Goal: Task Accomplishment & Management: Complete application form

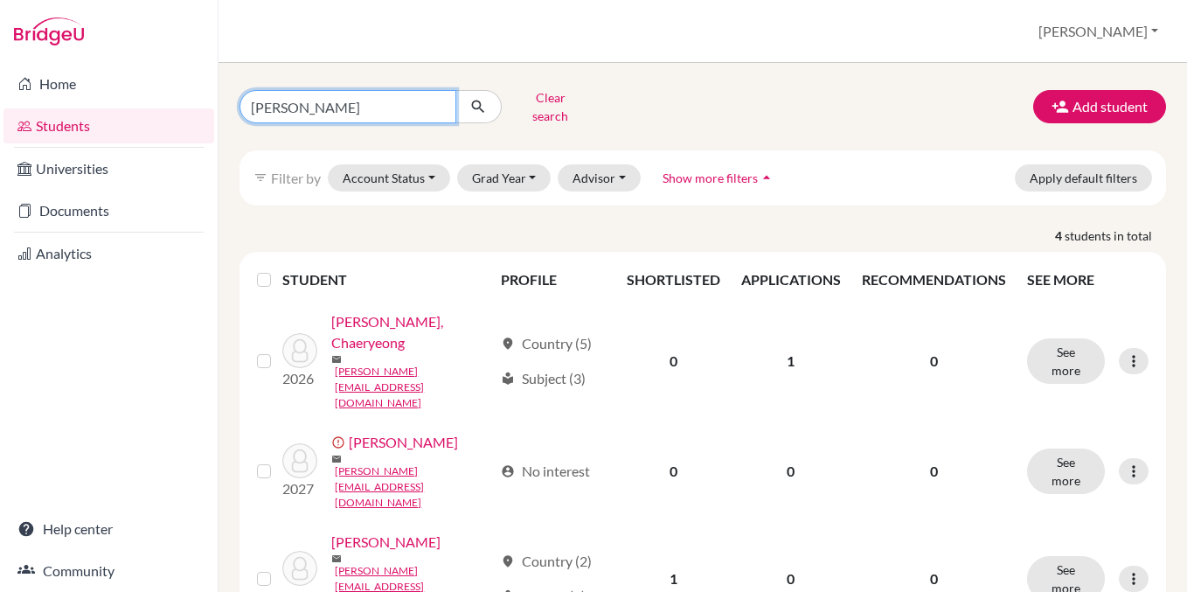
click at [321, 103] on input "[PERSON_NAME]" at bounding box center [347, 106] width 217 height 33
type input "[PERSON_NAME]"
click button "submit" at bounding box center [478, 106] width 46 height 33
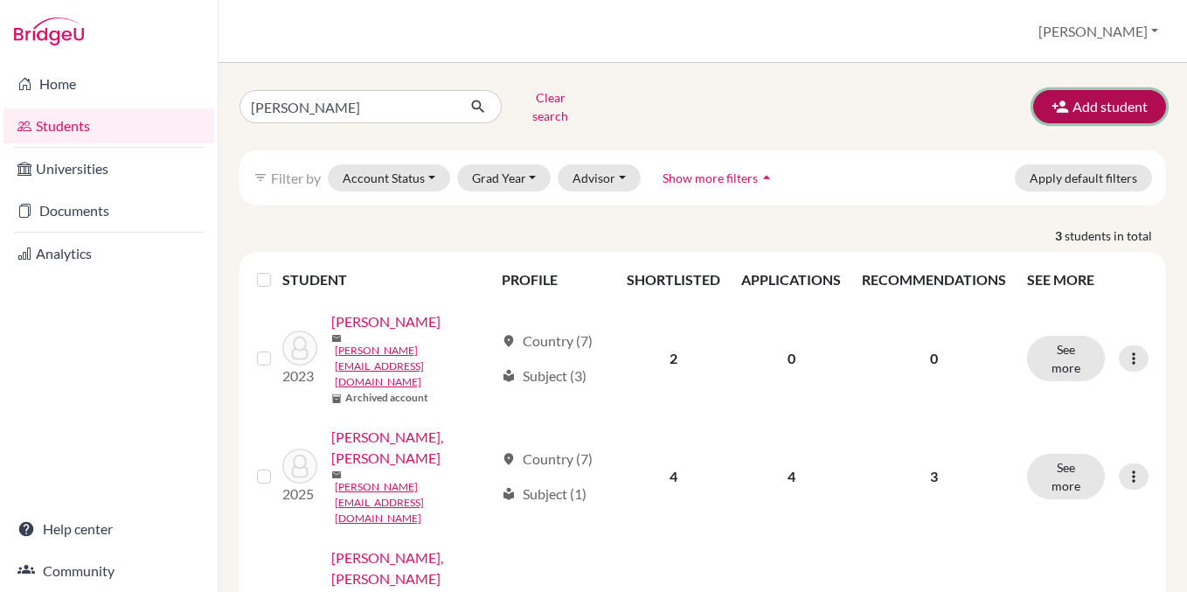
click at [1088, 90] on button "Add student" at bounding box center [1099, 106] width 133 height 33
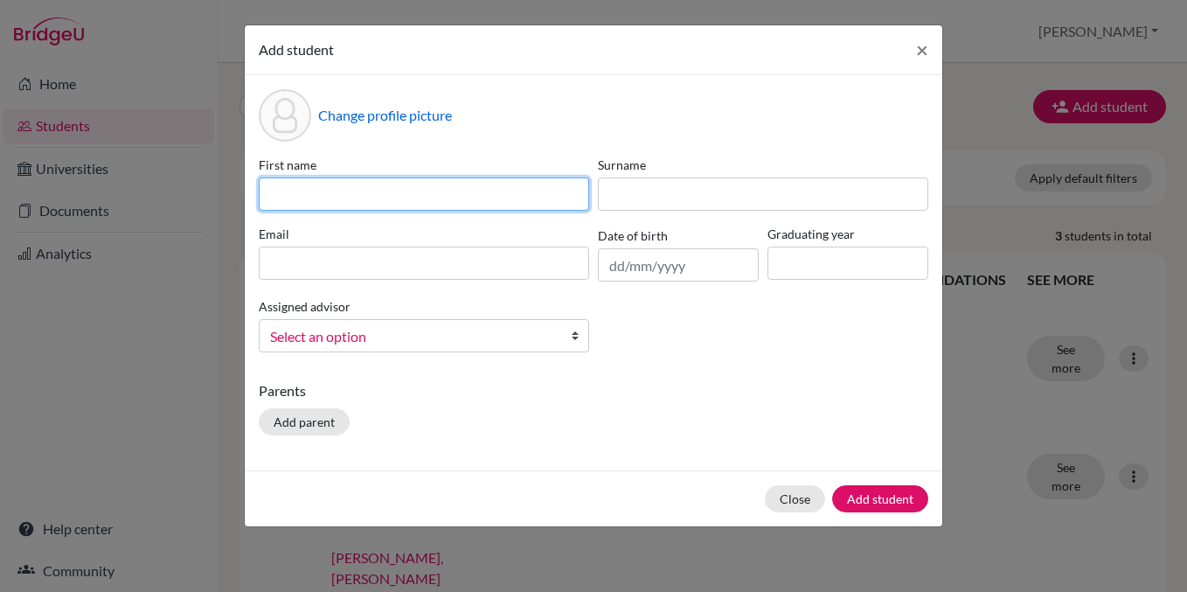
click at [489, 196] on input at bounding box center [424, 193] width 330 height 33
type input "[PERSON_NAME]"
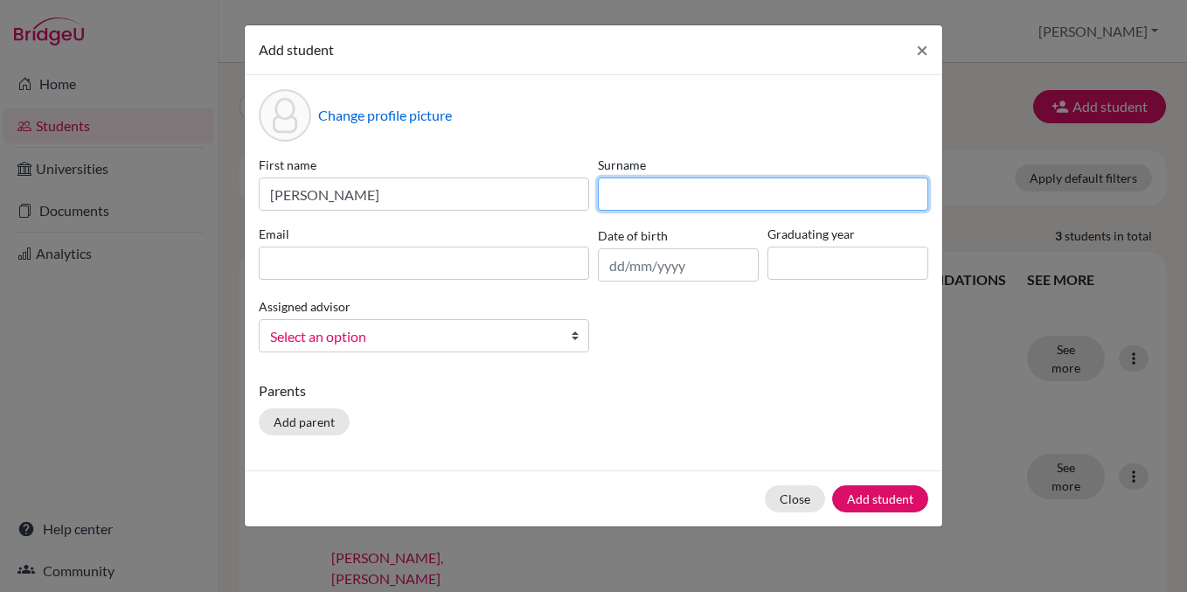
click at [657, 193] on input at bounding box center [763, 193] width 330 height 33
type input "Mlynarova"
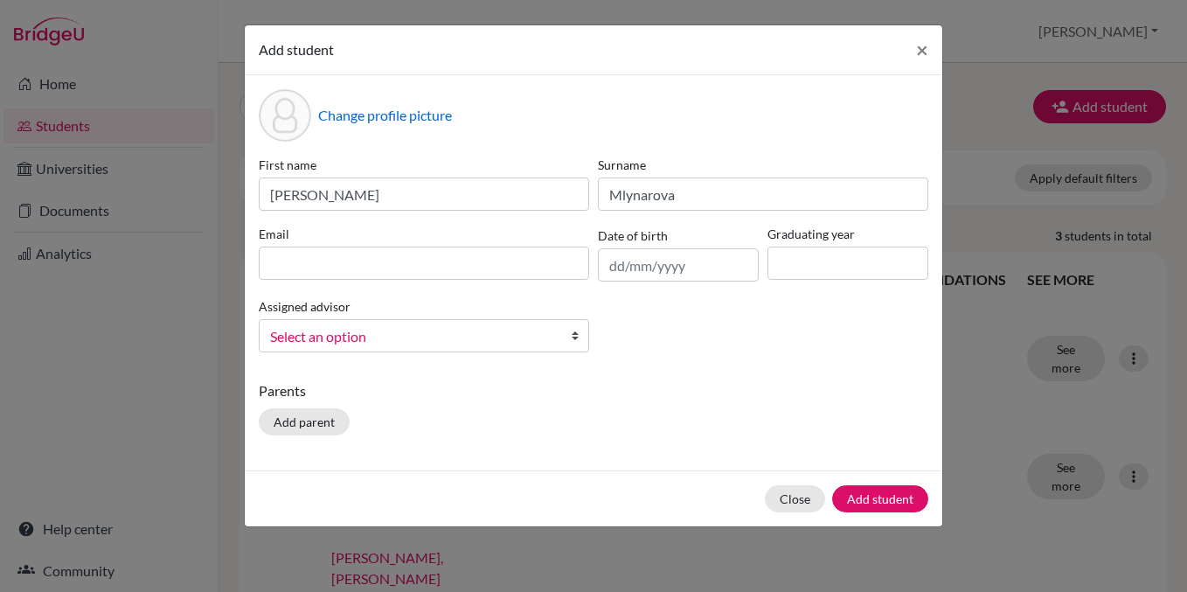
click at [276, 280] on div "Email" at bounding box center [423, 253] width 339 height 57
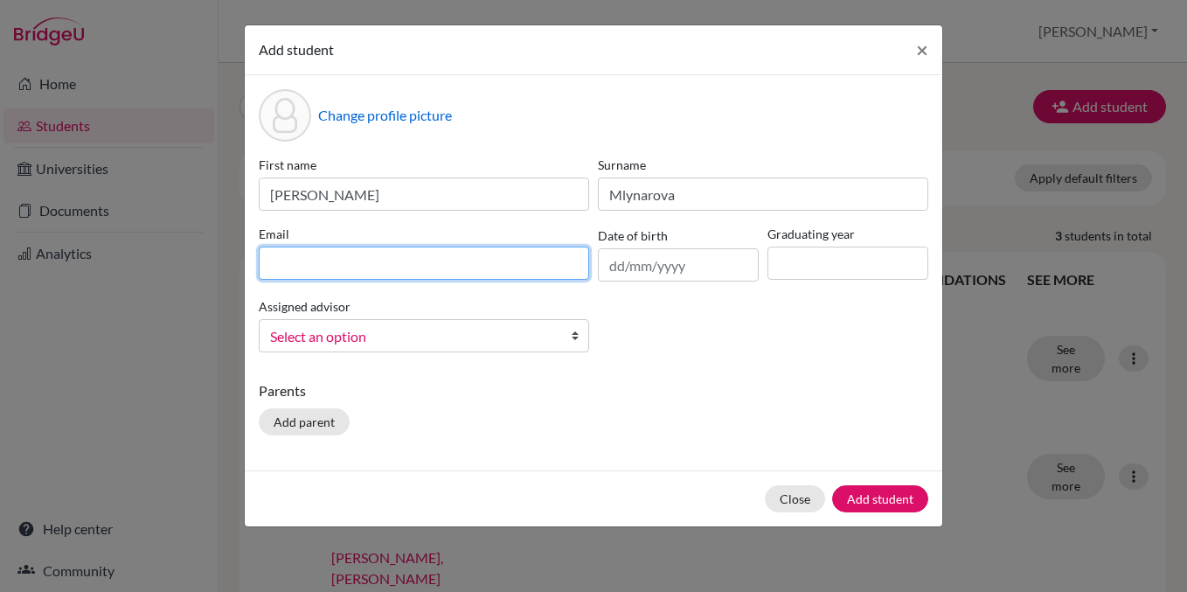
click at [276, 276] on input at bounding box center [424, 262] width 330 height 33
type input "[PERSON_NAME][EMAIL_ADDRESS][DOMAIN_NAME]"
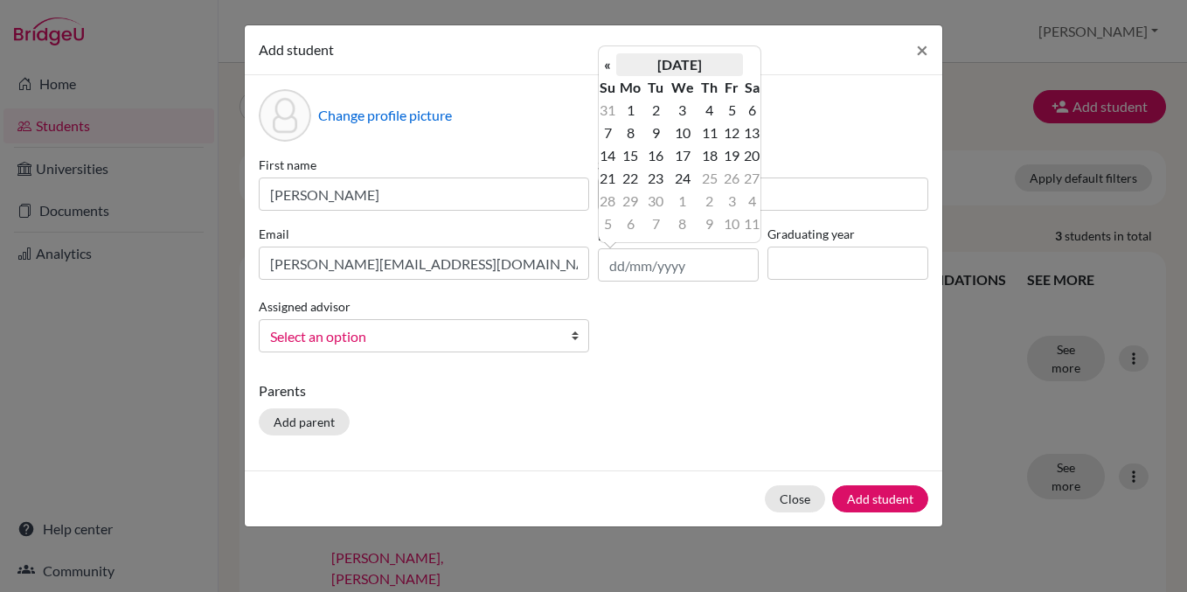
click at [717, 64] on th "[DATE]" at bounding box center [679, 64] width 127 height 23
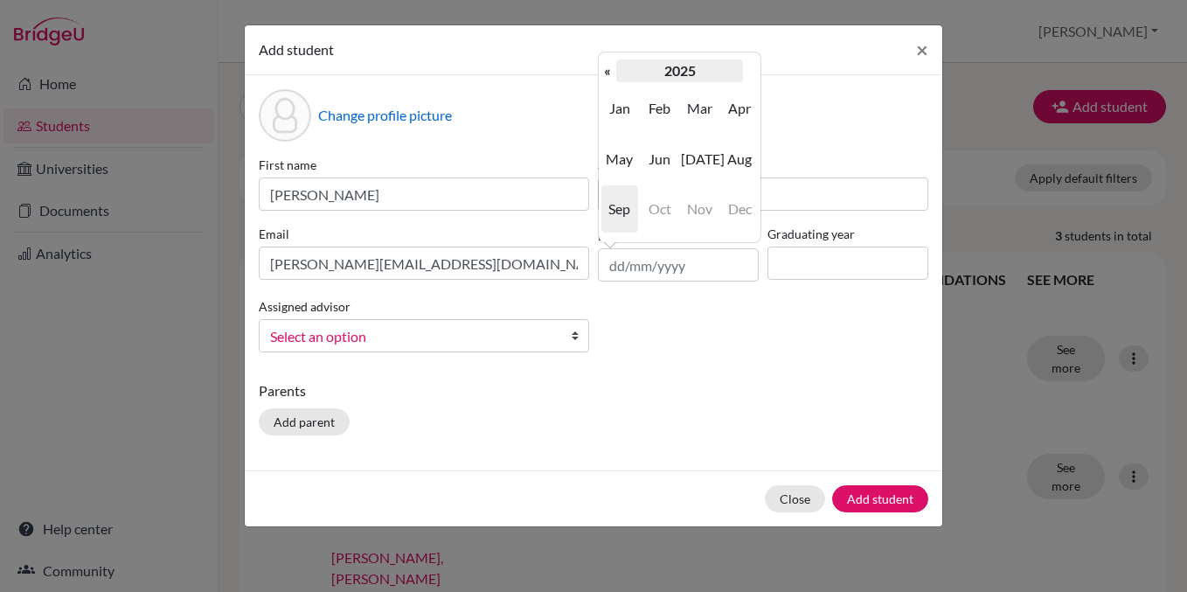
click at [655, 66] on th "2025" at bounding box center [679, 70] width 127 height 23
click at [671, 66] on th "[DATE]-[DATE]" at bounding box center [679, 70] width 127 height 23
click at [641, 112] on span "2000" at bounding box center [659, 108] width 37 height 47
click at [665, 206] on span "2008" at bounding box center [659, 208] width 37 height 47
click at [661, 113] on span "Feb" at bounding box center [659, 108] width 37 height 47
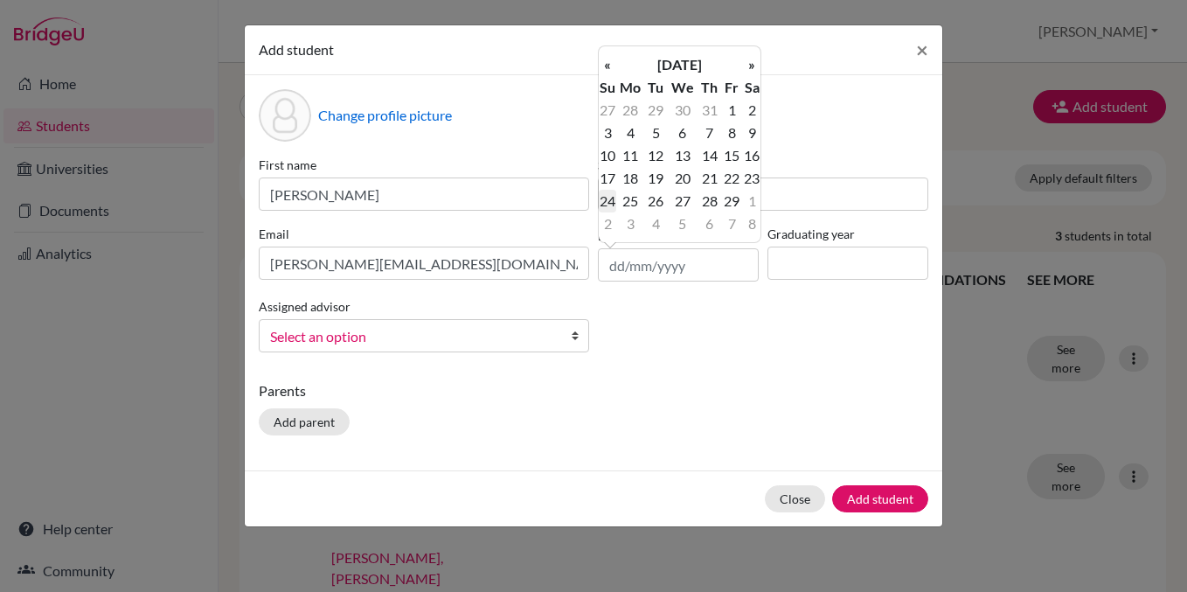
click at [607, 202] on td "24" at bounding box center [607, 201] width 17 height 23
type input "[DATE]"
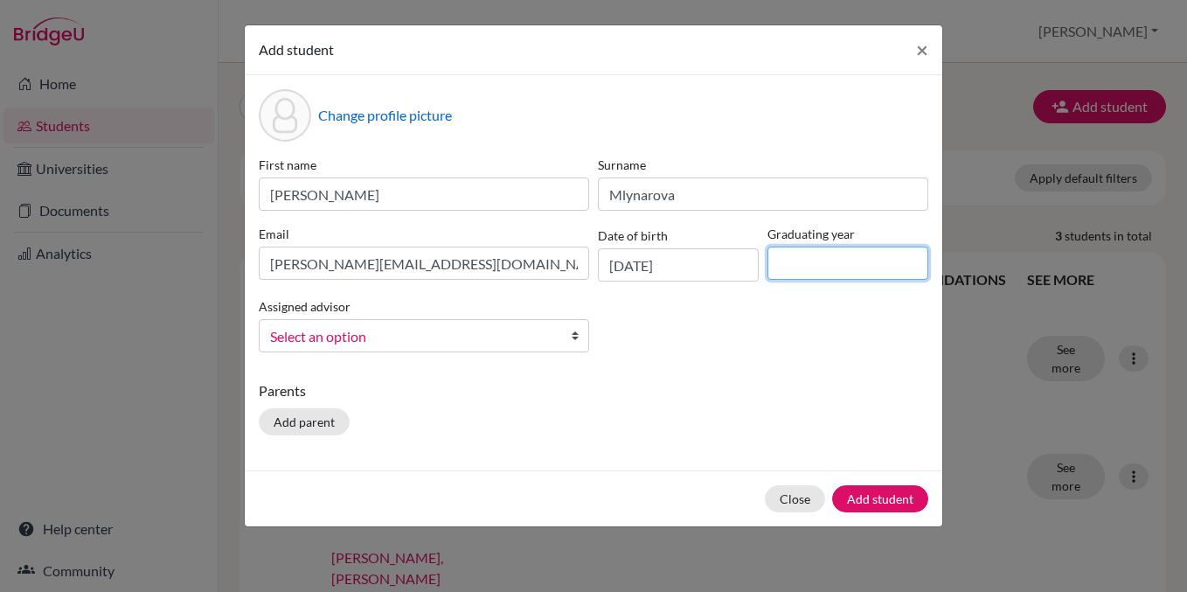
click at [832, 255] on input at bounding box center [847, 262] width 161 height 33
type input "2026"
click at [468, 344] on span "Select an option" at bounding box center [412, 336] width 285 height 23
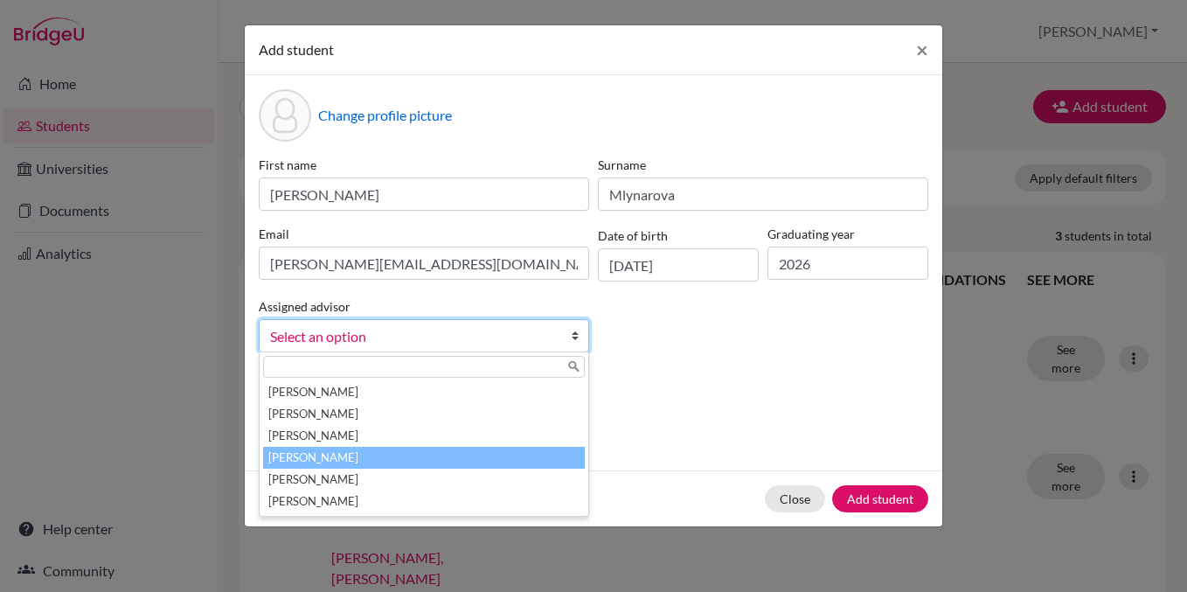
click at [396, 451] on li "[PERSON_NAME]" at bounding box center [424, 458] width 322 height 22
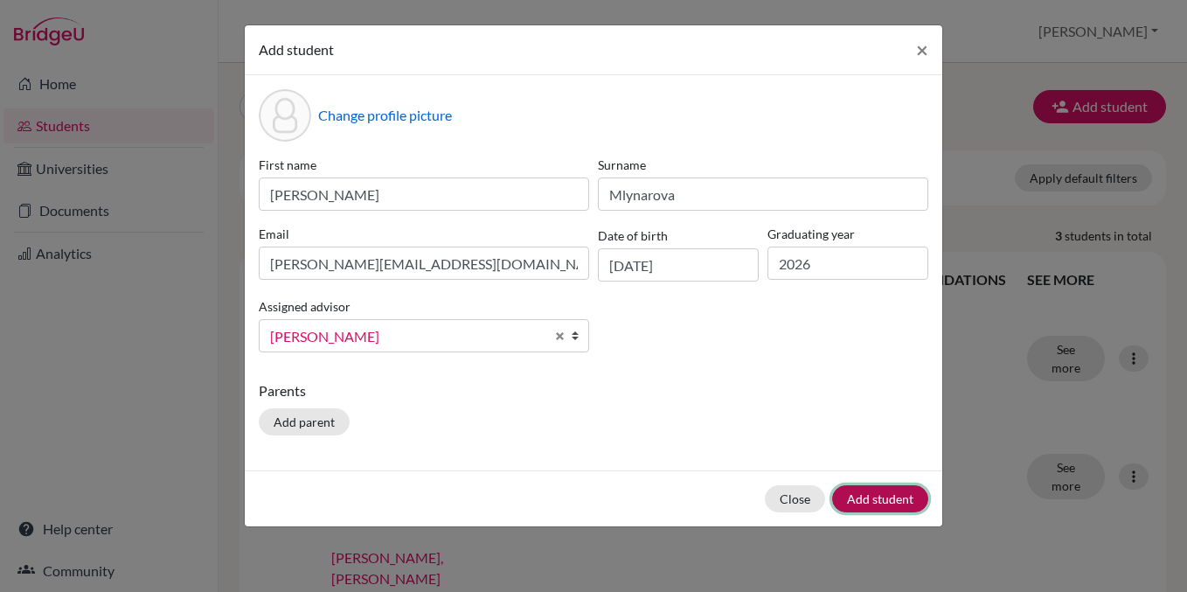
click at [876, 502] on button "Add student" at bounding box center [880, 498] width 96 height 27
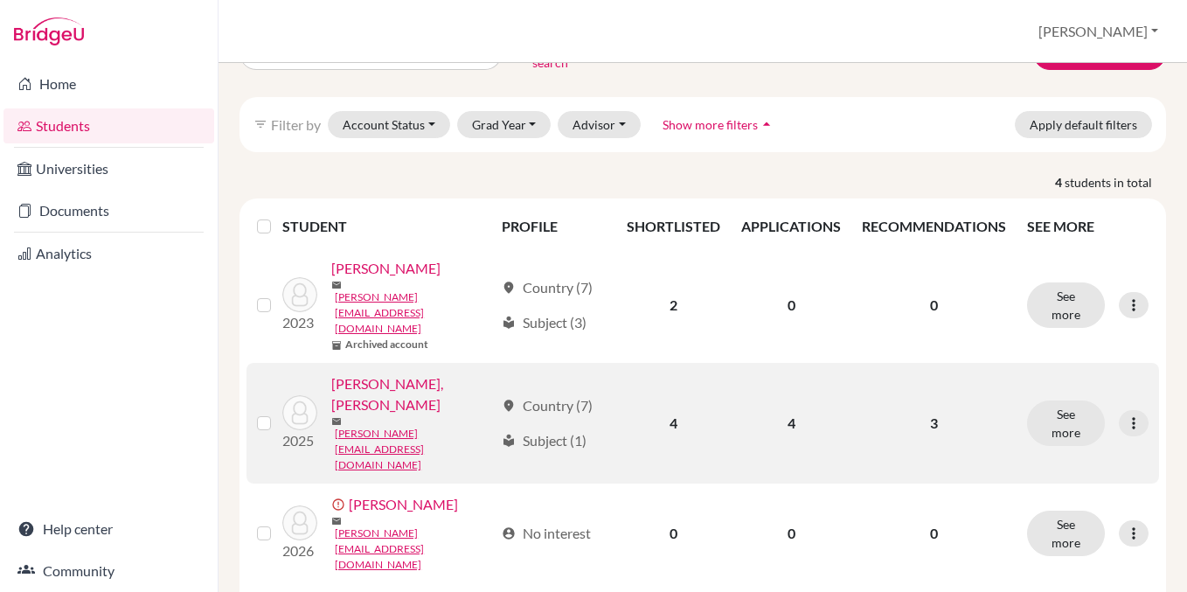
scroll to position [180, 0]
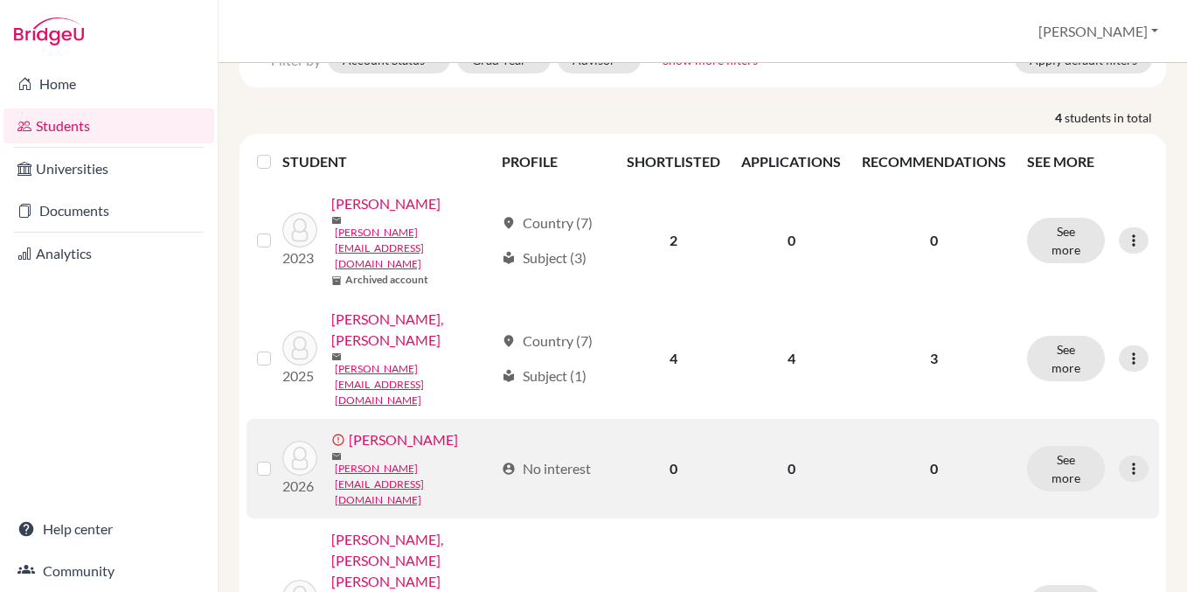
click at [278, 458] on label at bounding box center [278, 458] width 0 height 0
click at [0, 0] on input "checkbox" at bounding box center [0, 0] width 0 height 0
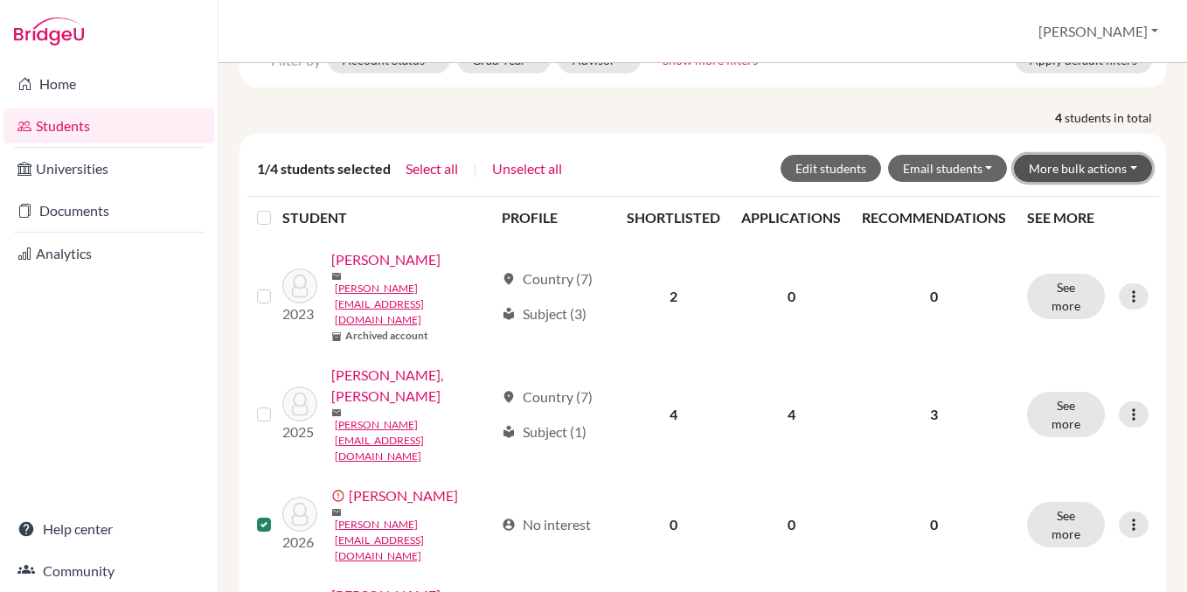
click at [1091, 159] on button "More bulk actions" at bounding box center [1083, 168] width 138 height 27
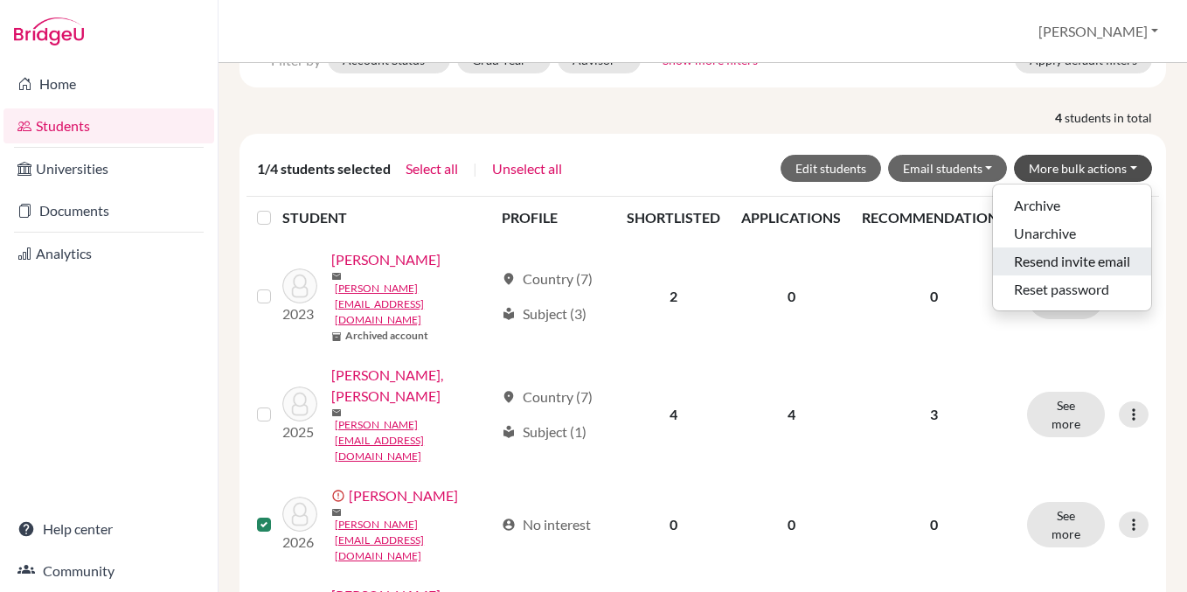
click at [1070, 258] on button "Resend invite email" at bounding box center [1072, 261] width 158 height 28
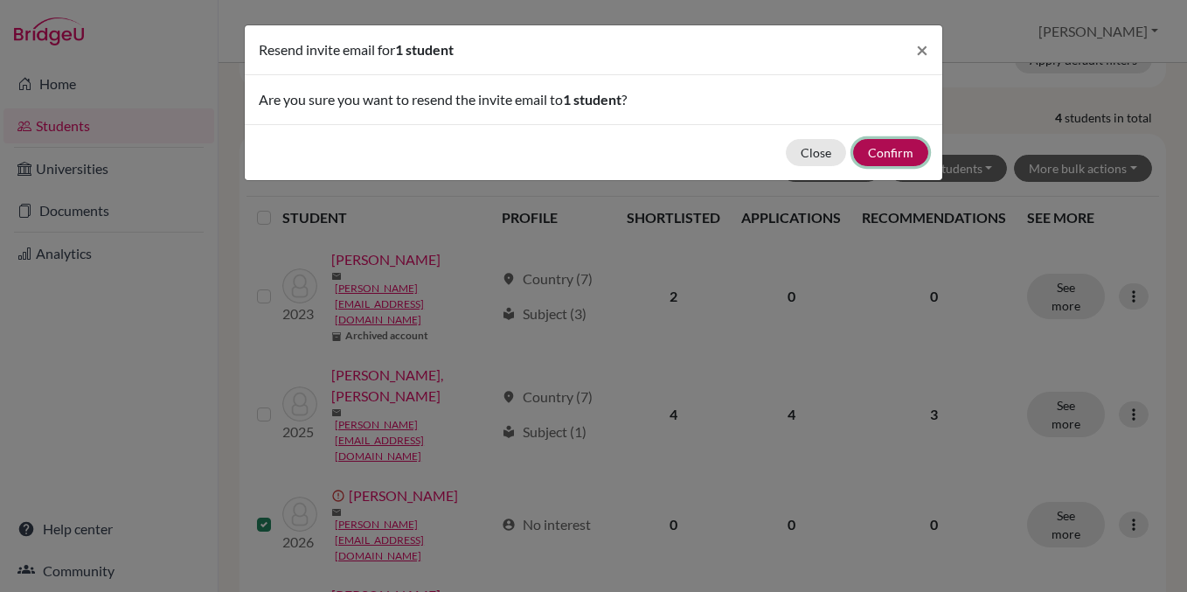
click at [895, 150] on button "Confirm" at bounding box center [890, 152] width 75 height 27
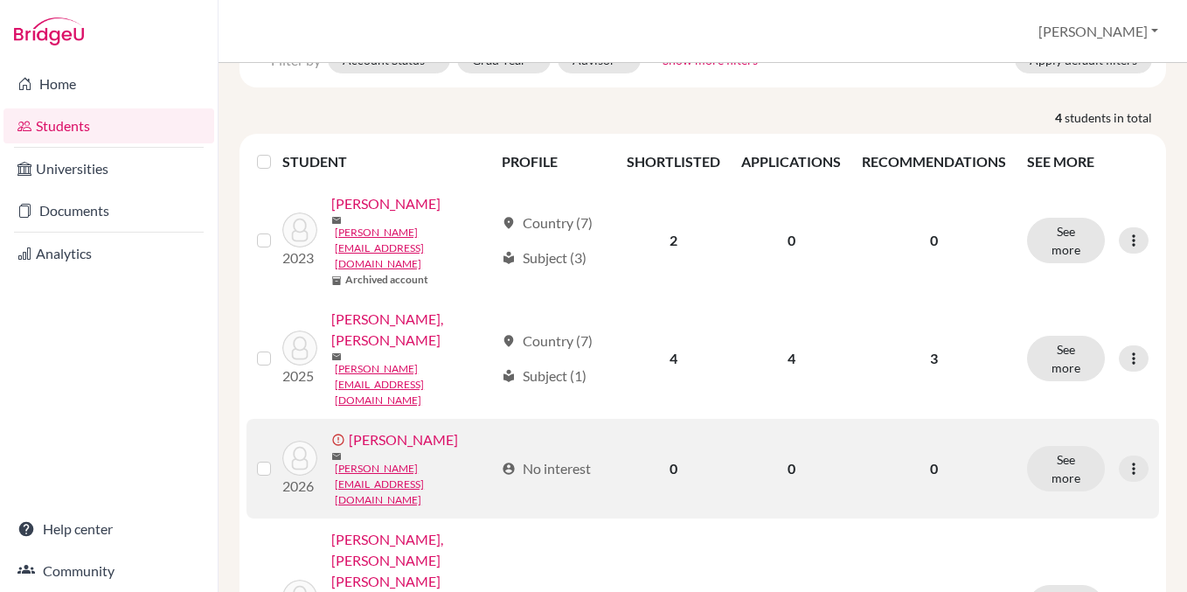
click at [433, 429] on link "[PERSON_NAME]" at bounding box center [403, 439] width 109 height 21
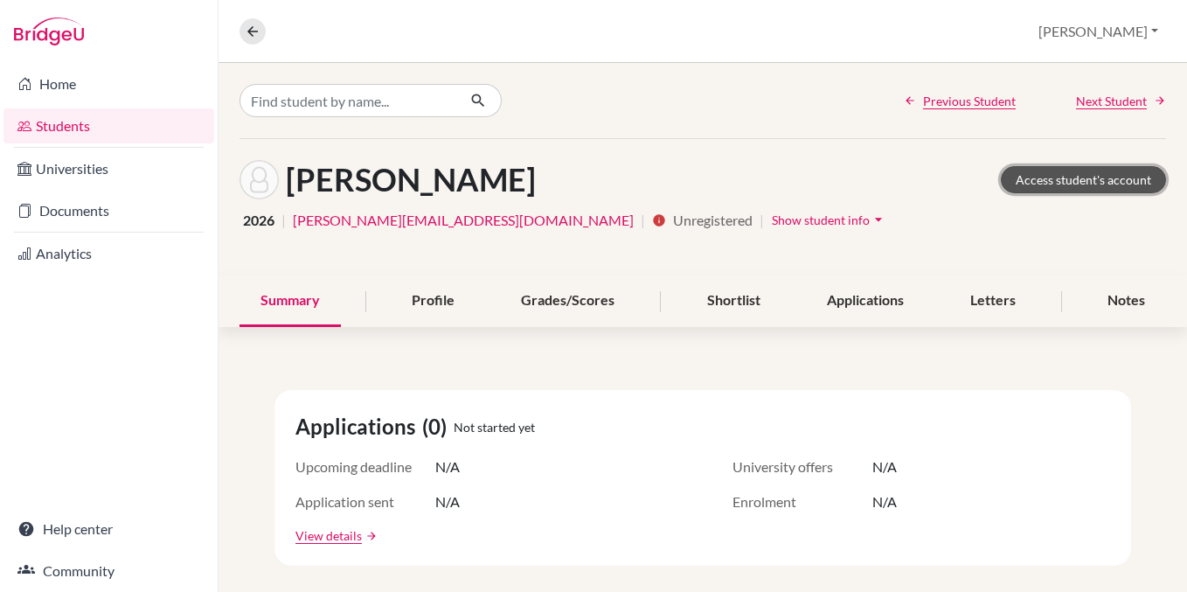
click at [1016, 181] on link "Access student's account" at bounding box center [1082, 179] width 165 height 27
click at [1155, 38] on button "[PERSON_NAME]" at bounding box center [1097, 31] width 135 height 33
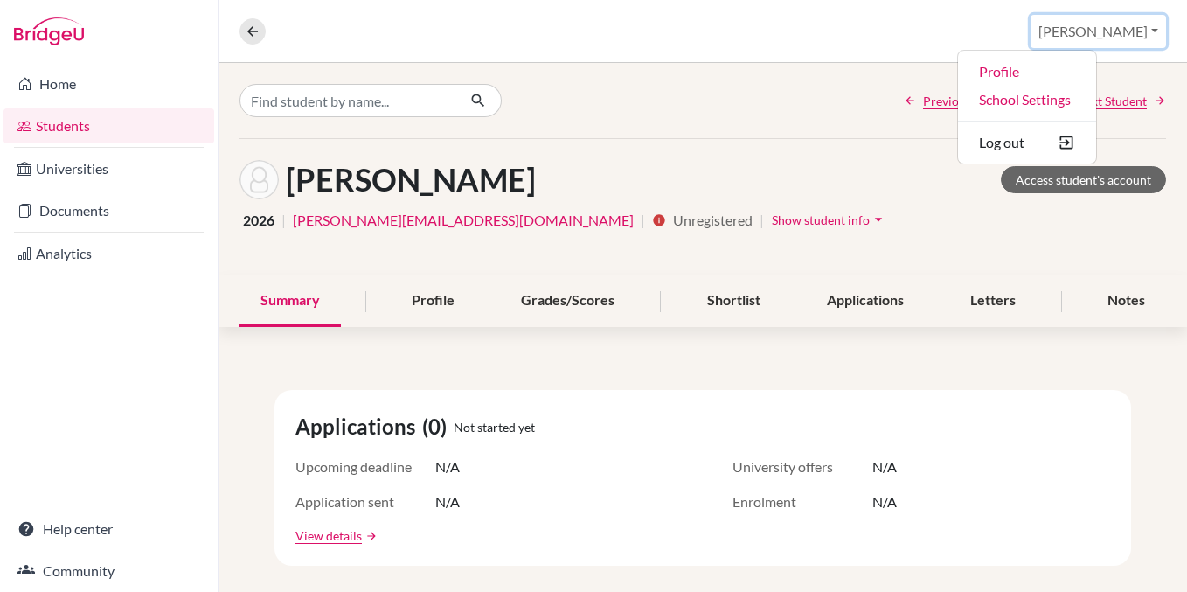
click at [1155, 38] on button "[PERSON_NAME]" at bounding box center [1097, 31] width 135 height 33
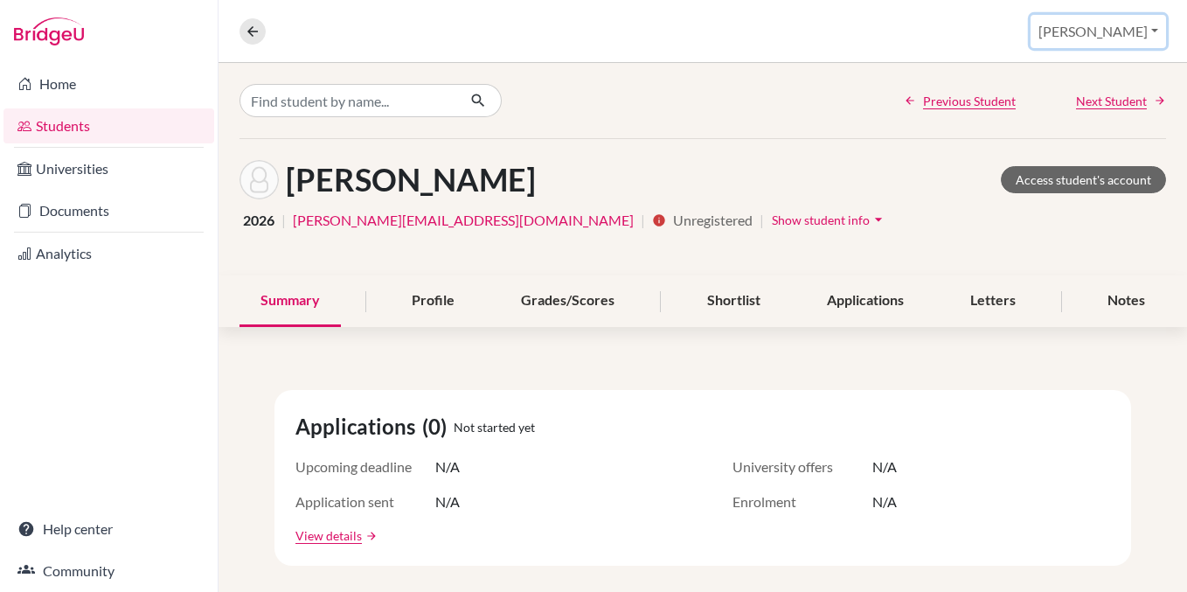
click at [1155, 38] on button "[PERSON_NAME]" at bounding box center [1097, 31] width 135 height 33
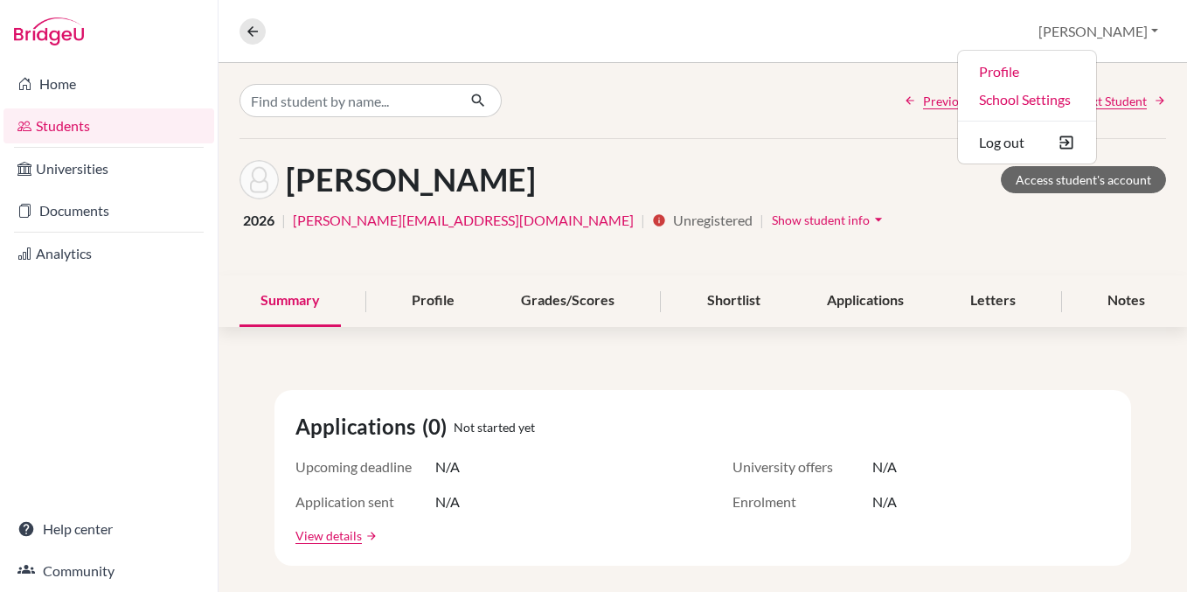
click at [1025, 29] on div "Overview Student details [PERSON_NAME] Profile School Settings Log out" at bounding box center [702, 31] width 968 height 63
